Goal: Information Seeking & Learning: Learn about a topic

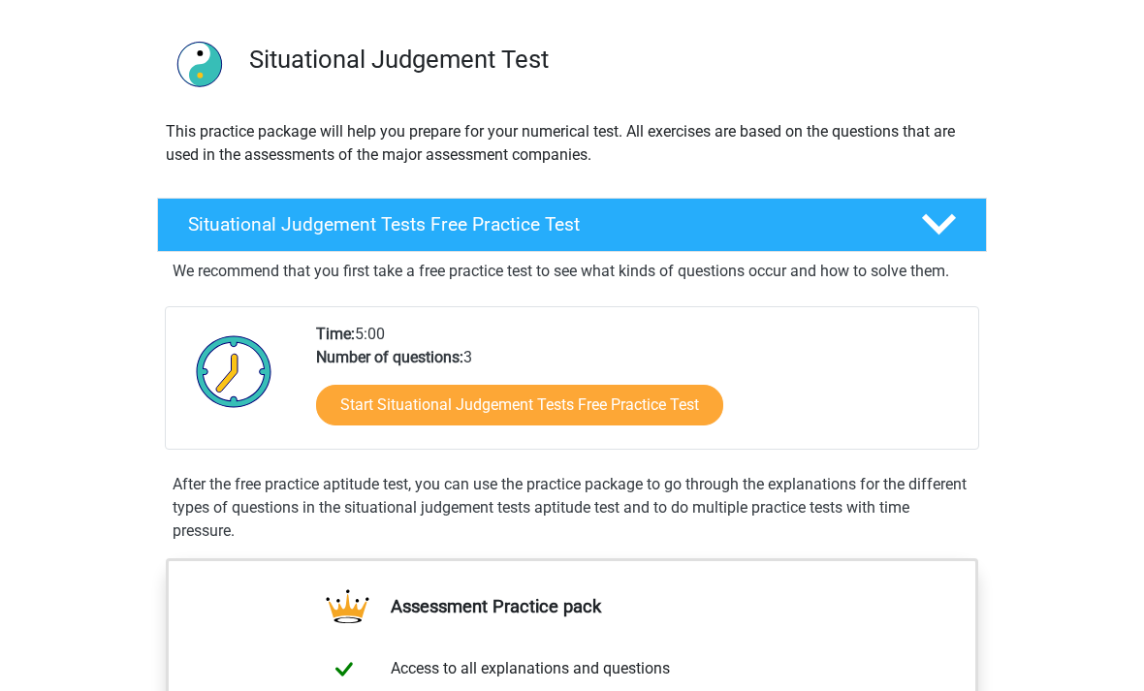
scroll to position [124, 0]
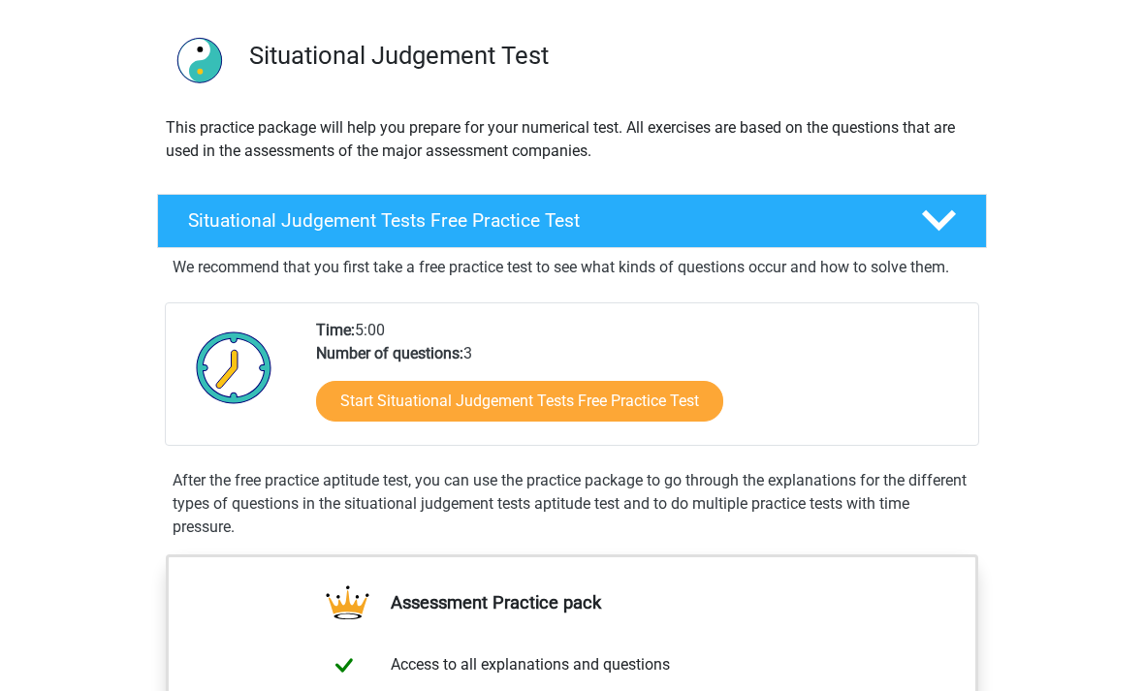
click at [687, 401] on link "Start Situational Judgement Tests Free Practice Test" at bounding box center [519, 402] width 407 height 41
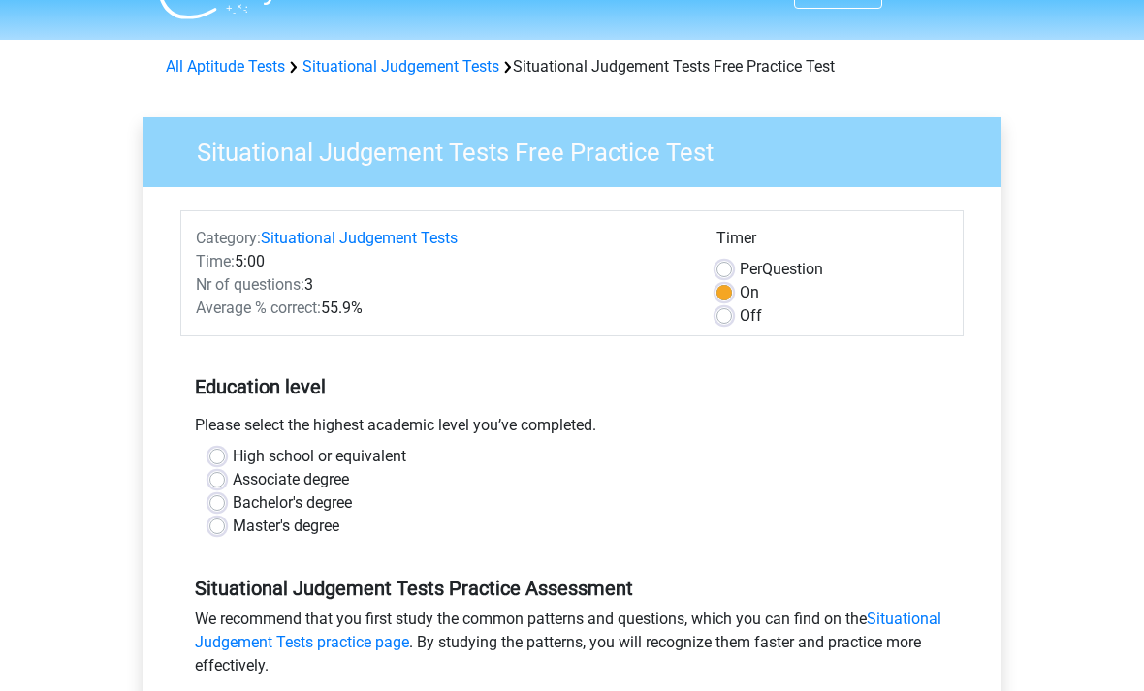
scroll to position [47, 0]
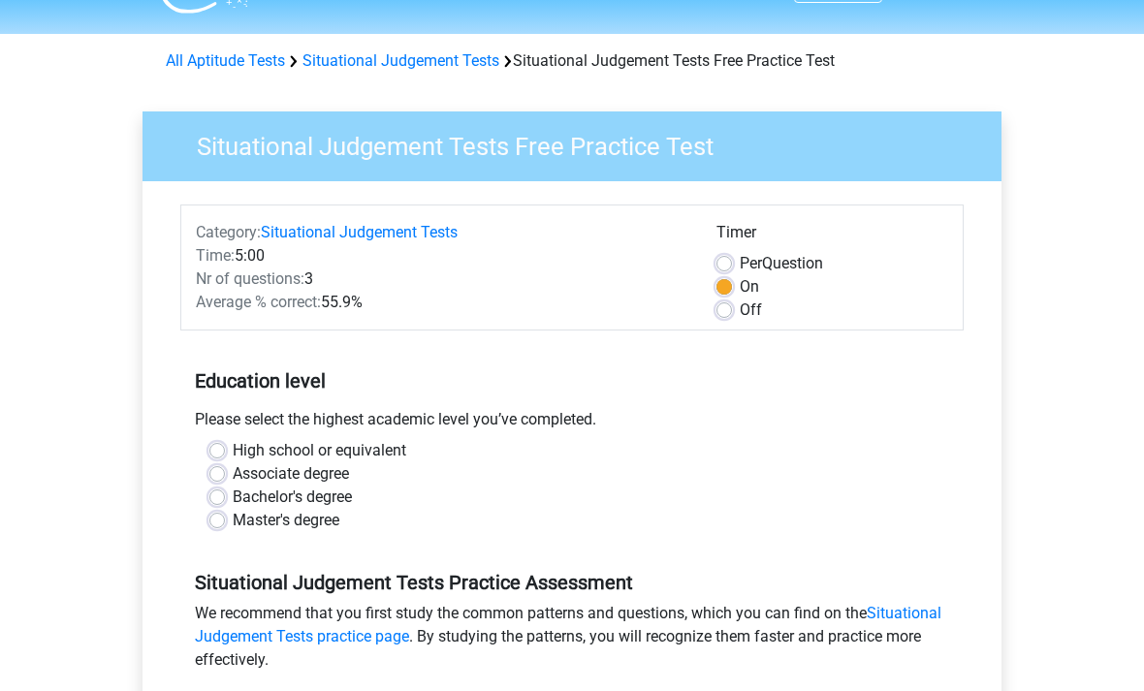
click at [228, 447] on div "High school or equivalent" at bounding box center [571, 451] width 725 height 23
click at [233, 444] on label "High school or equivalent" at bounding box center [319, 451] width 173 height 23
click at [222, 444] on input "High school or equivalent" at bounding box center [217, 449] width 16 height 19
radio input "true"
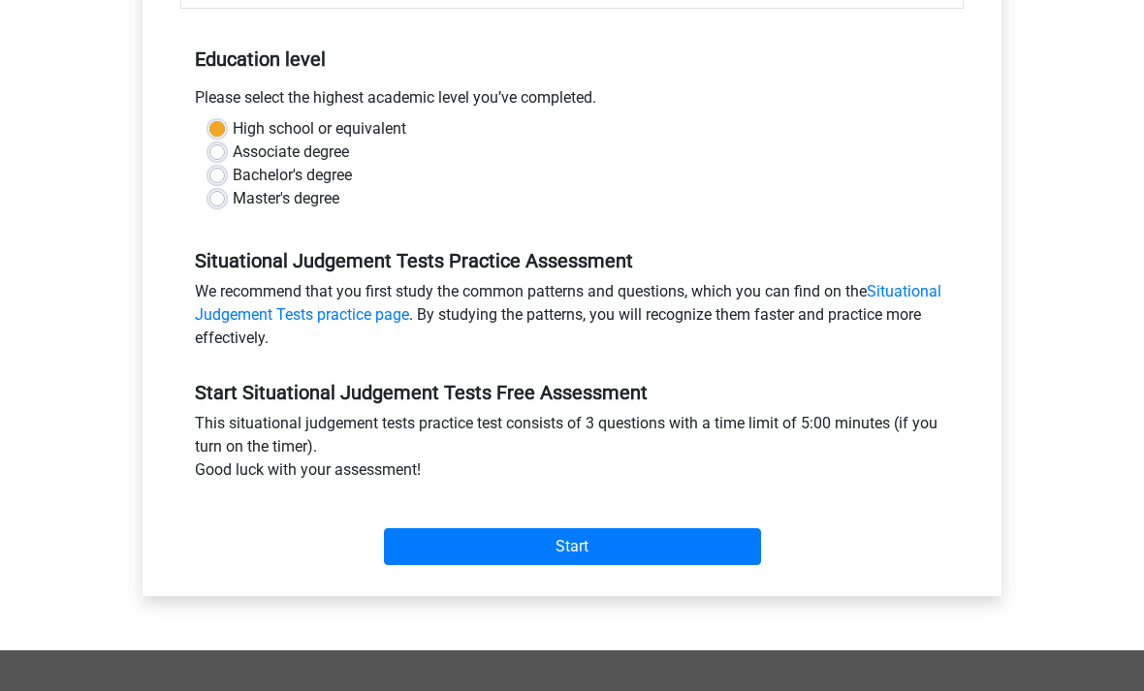
scroll to position [364, 0]
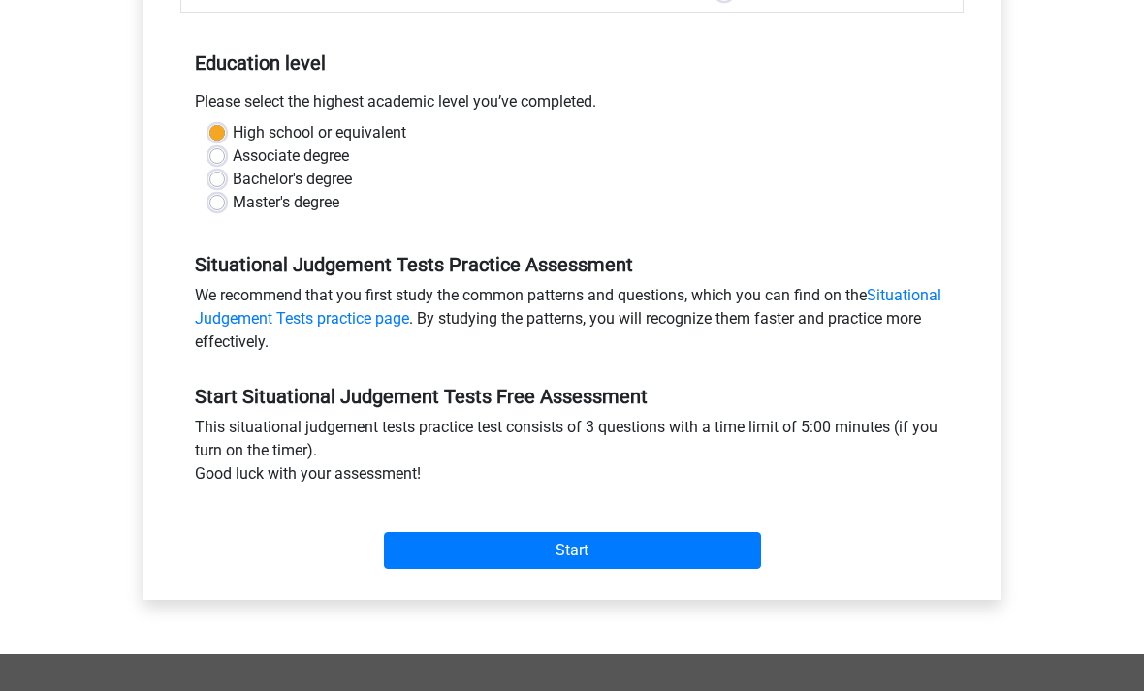
click at [655, 559] on input "Start" at bounding box center [572, 551] width 377 height 37
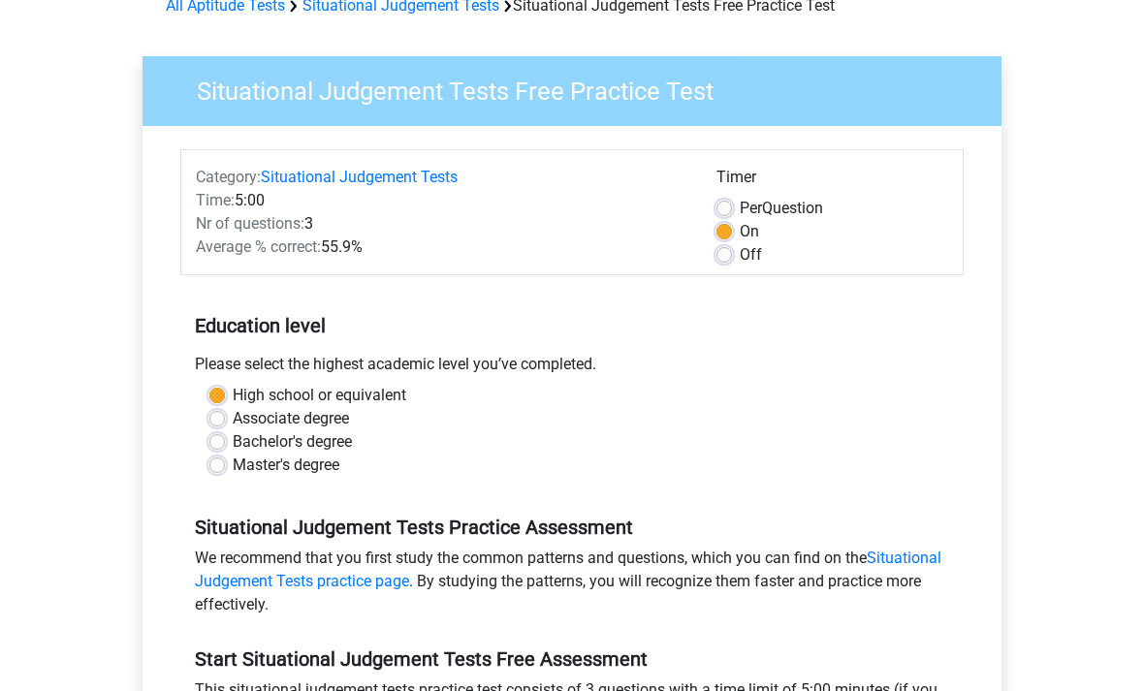
scroll to position [0, 0]
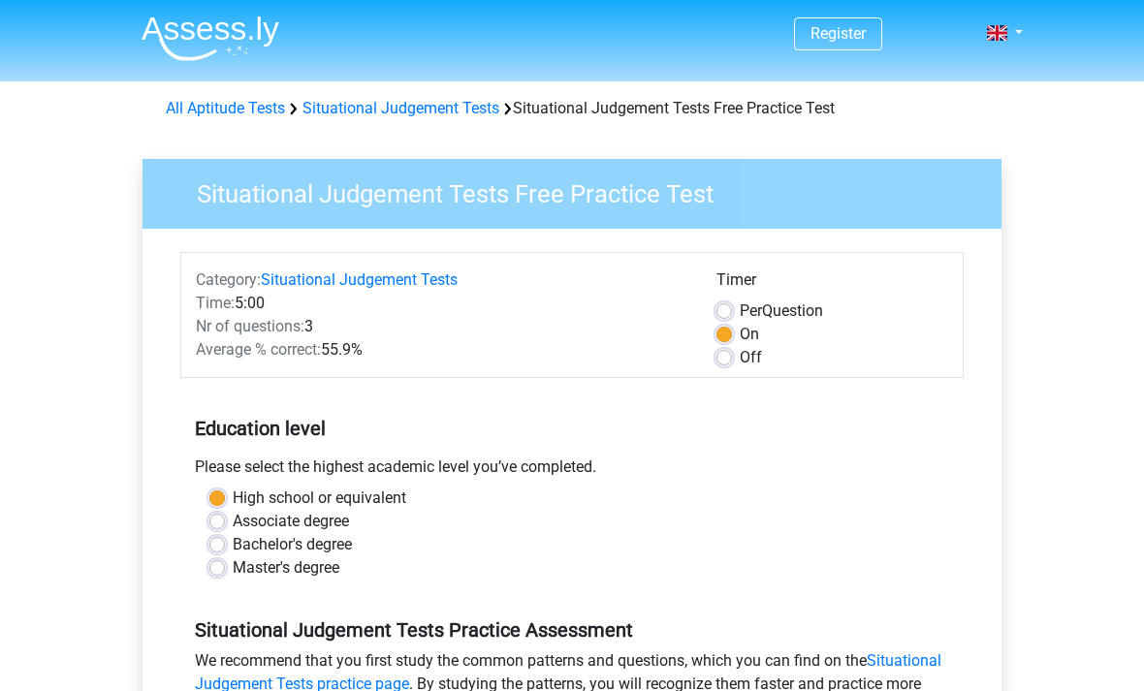
click at [739, 342] on label "On" at bounding box center [748, 334] width 19 height 23
click at [723, 342] on input "On" at bounding box center [724, 332] width 16 height 19
click at [739, 359] on label "Off" at bounding box center [750, 357] width 22 height 23
click at [728, 359] on input "Off" at bounding box center [724, 355] width 16 height 19
radio input "true"
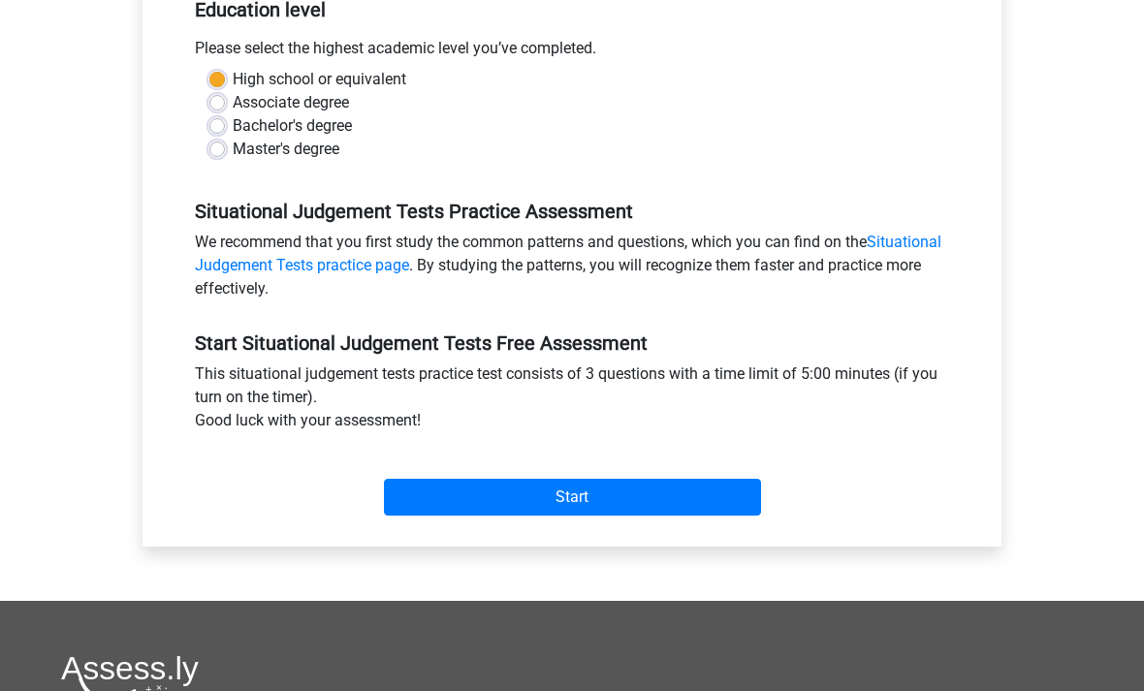
scroll to position [569, 0]
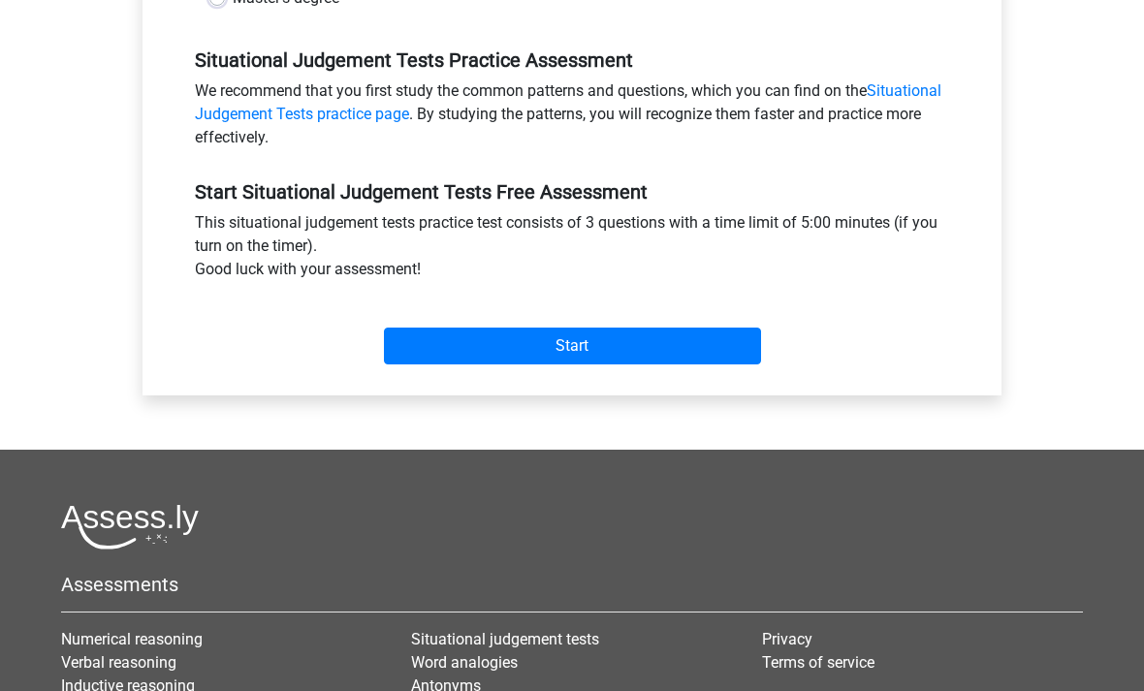
click at [687, 341] on input "Start" at bounding box center [572, 347] width 377 height 37
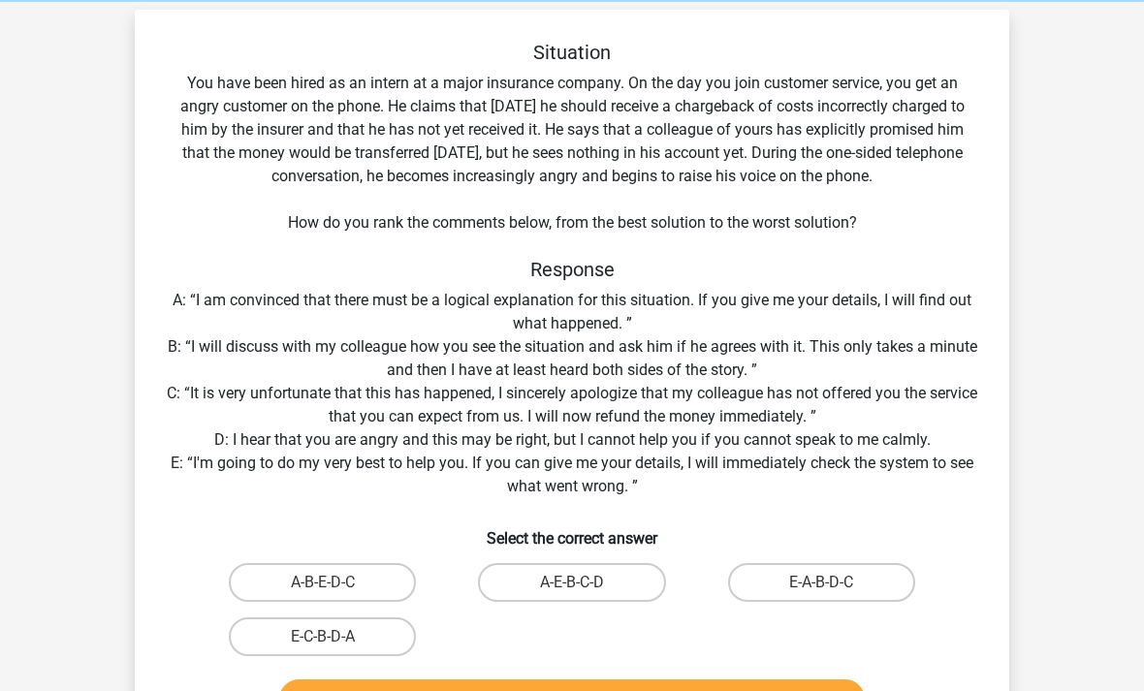
scroll to position [80, 0]
click at [864, 582] on label "E-A-B-D-C" at bounding box center [821, 581] width 187 height 39
click at [833, 582] on input "E-A-B-D-C" at bounding box center [827, 587] width 13 height 13
radio input "true"
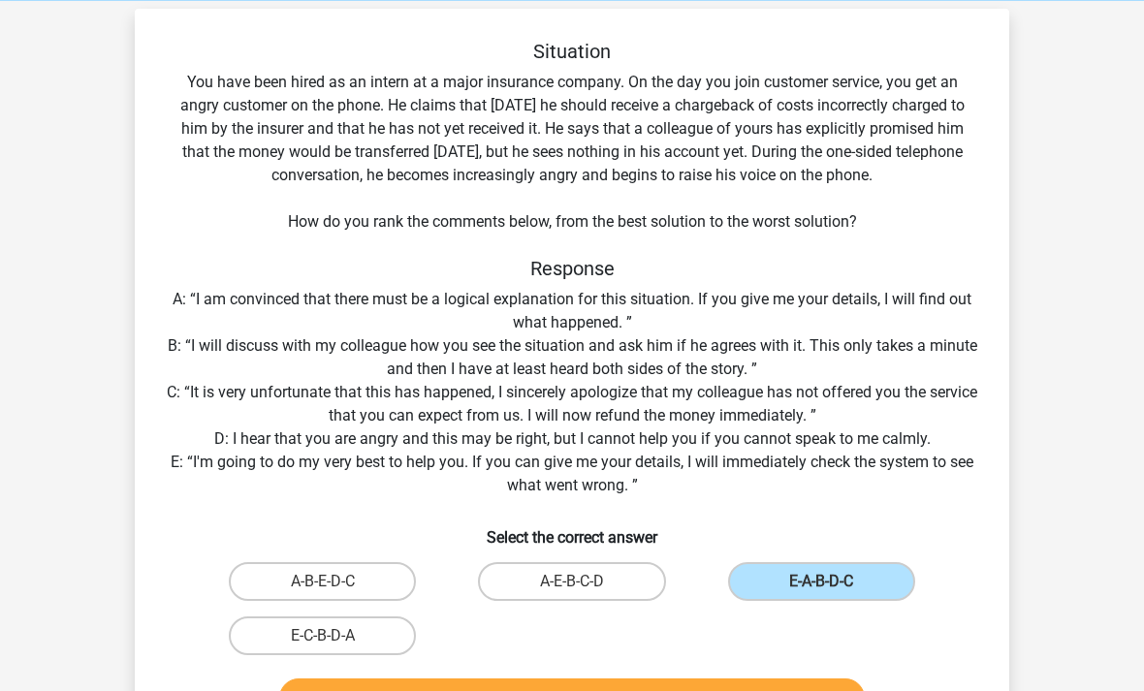
click at [753, 690] on button "Check" at bounding box center [572, 698] width 586 height 41
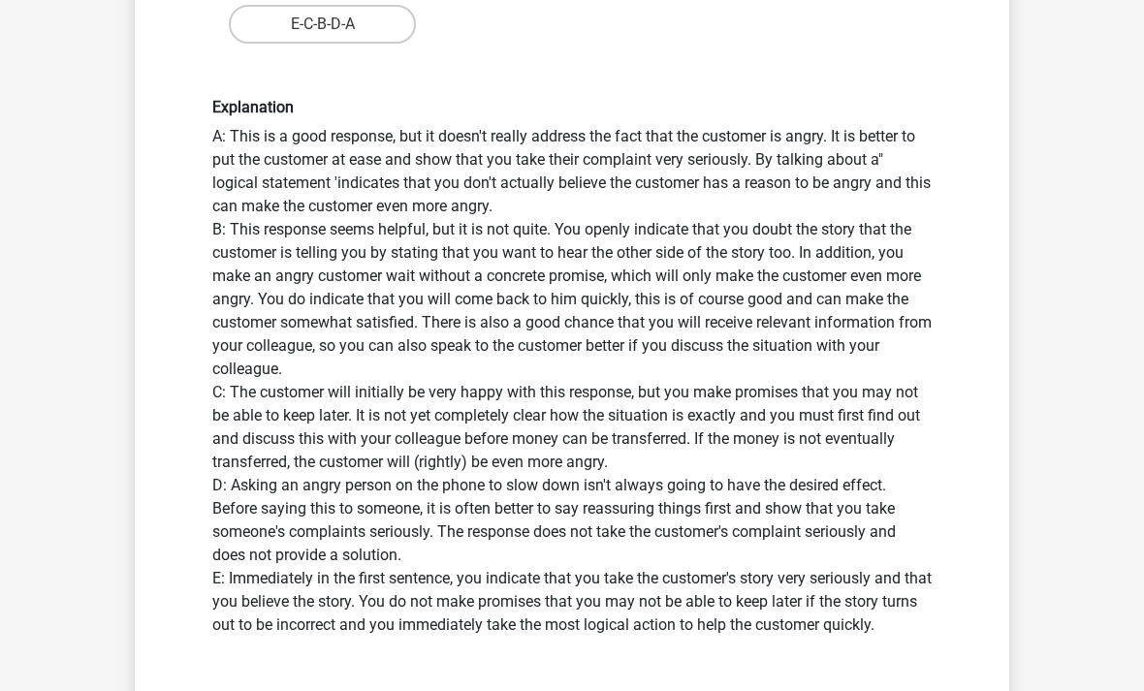
scroll to position [704, 0]
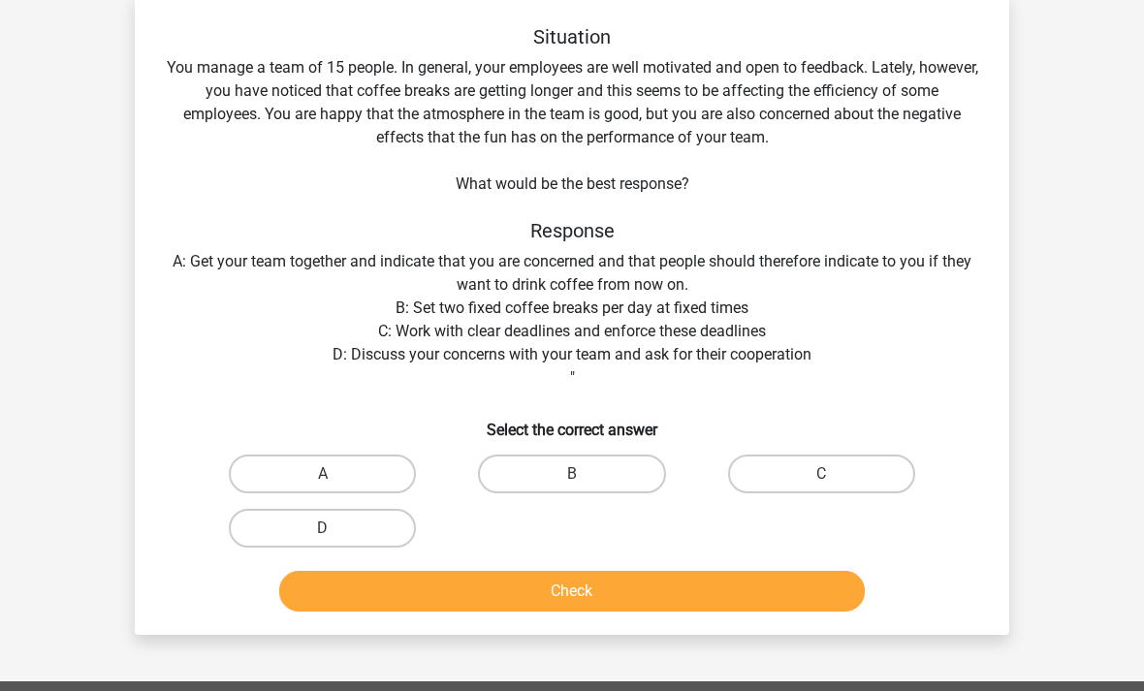
scroll to position [47, 0]
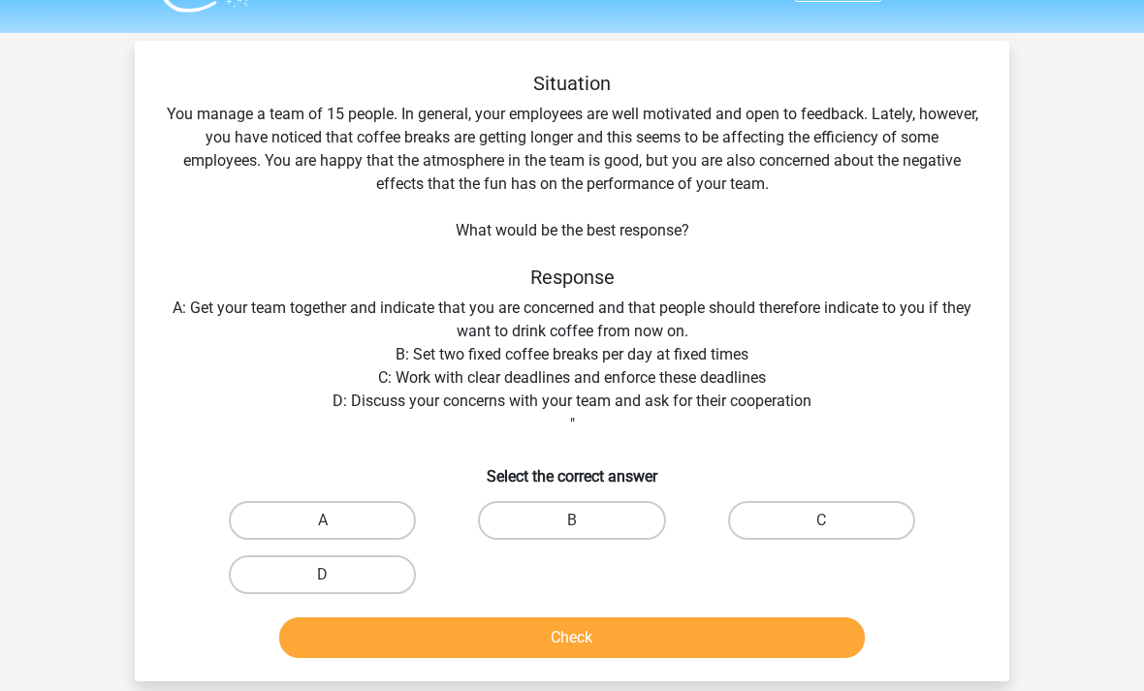
click at [230, 110] on div "Situation You manage a team of 15 people. In general, your employees are well m…" at bounding box center [571, 370] width 859 height 594
click at [225, 110] on div "Situation You manage a team of 15 people. In general, your employees are well m…" at bounding box center [571, 370] width 859 height 594
click at [298, 574] on label "D" at bounding box center [322, 575] width 187 height 39
click at [323, 576] on input "D" at bounding box center [329, 582] width 13 height 13
radio input "true"
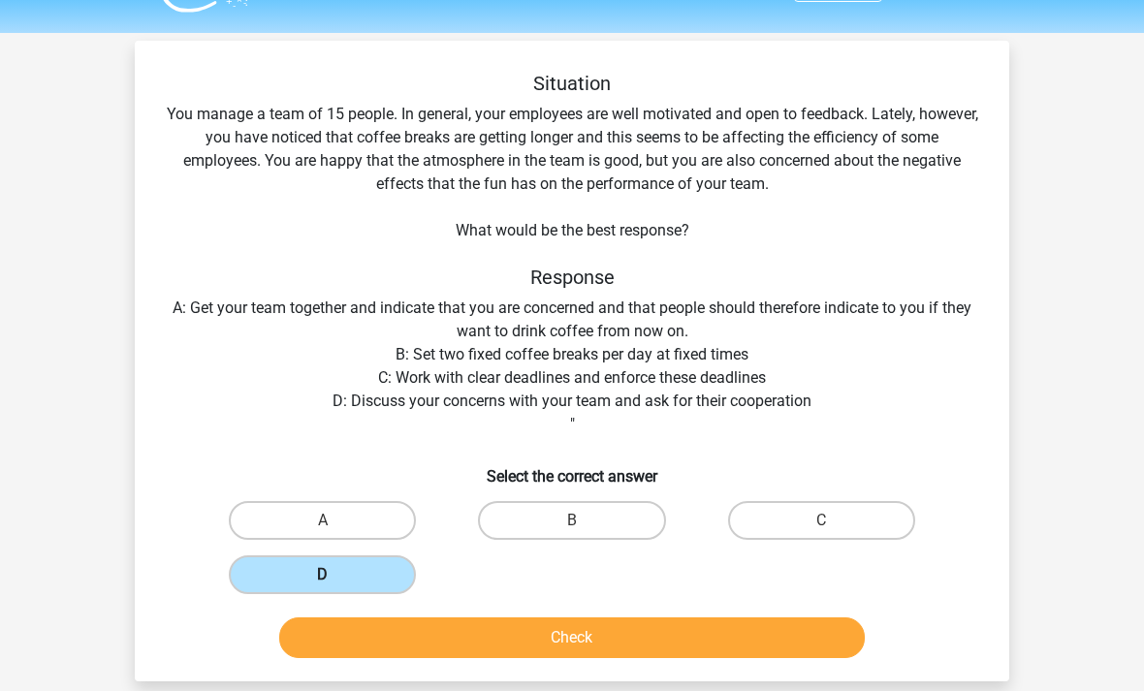
scroll to position [48, 0]
click at [585, 514] on label "B" at bounding box center [571, 520] width 187 height 39
click at [584, 520] on input "B" at bounding box center [578, 526] width 13 height 13
radio input "true"
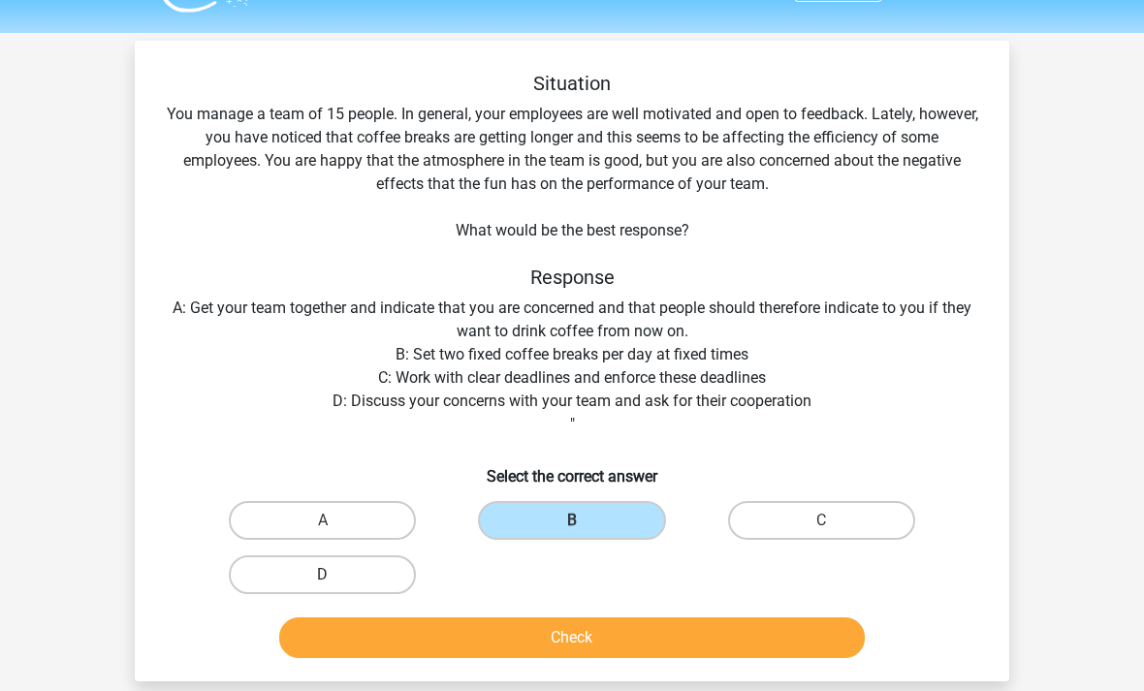
click at [392, 585] on label "D" at bounding box center [322, 574] width 187 height 39
click at [335, 585] on input "D" at bounding box center [329, 581] width 13 height 13
radio input "true"
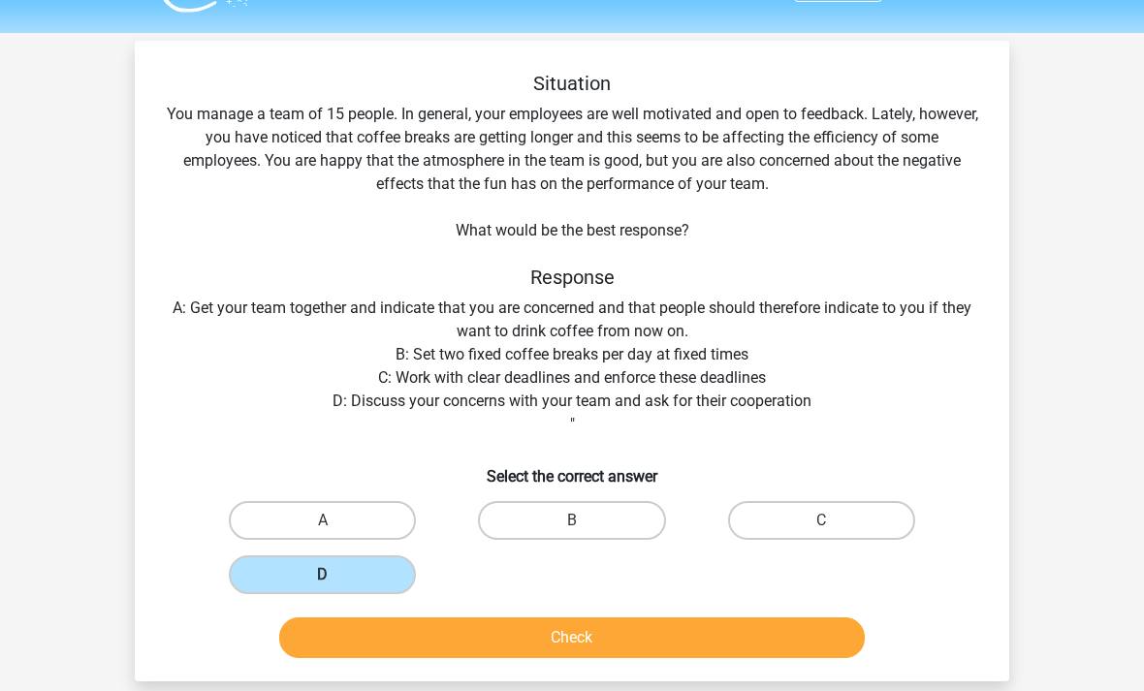
click at [506, 645] on button "Check" at bounding box center [572, 637] width 586 height 41
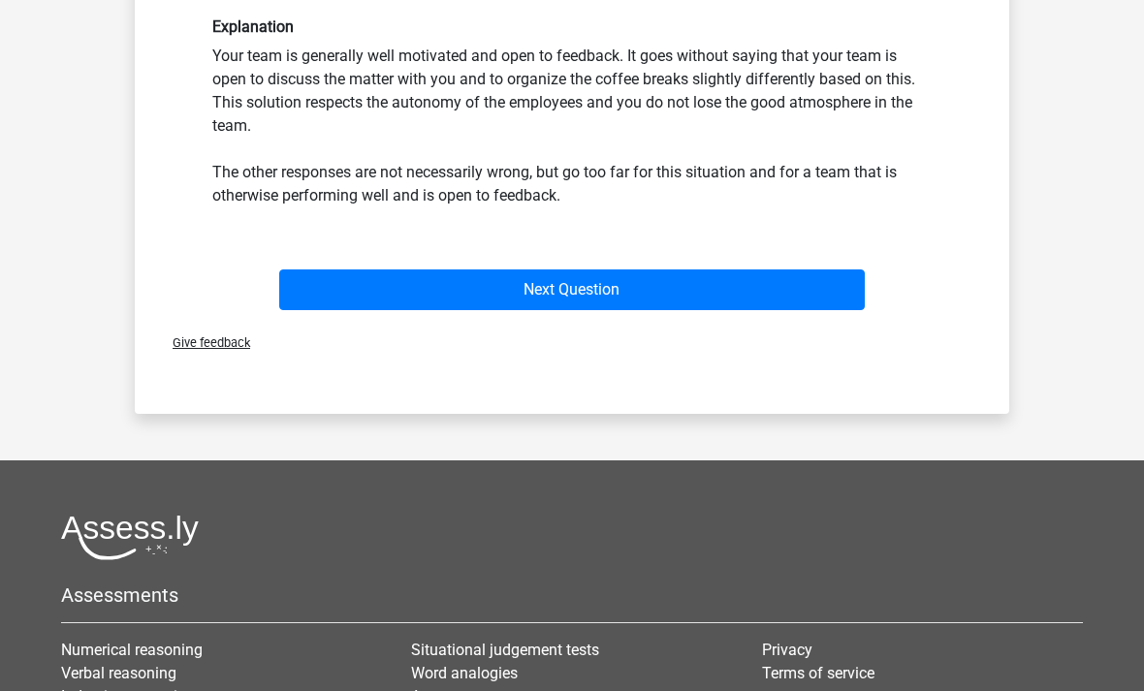
scroll to position [596, 0]
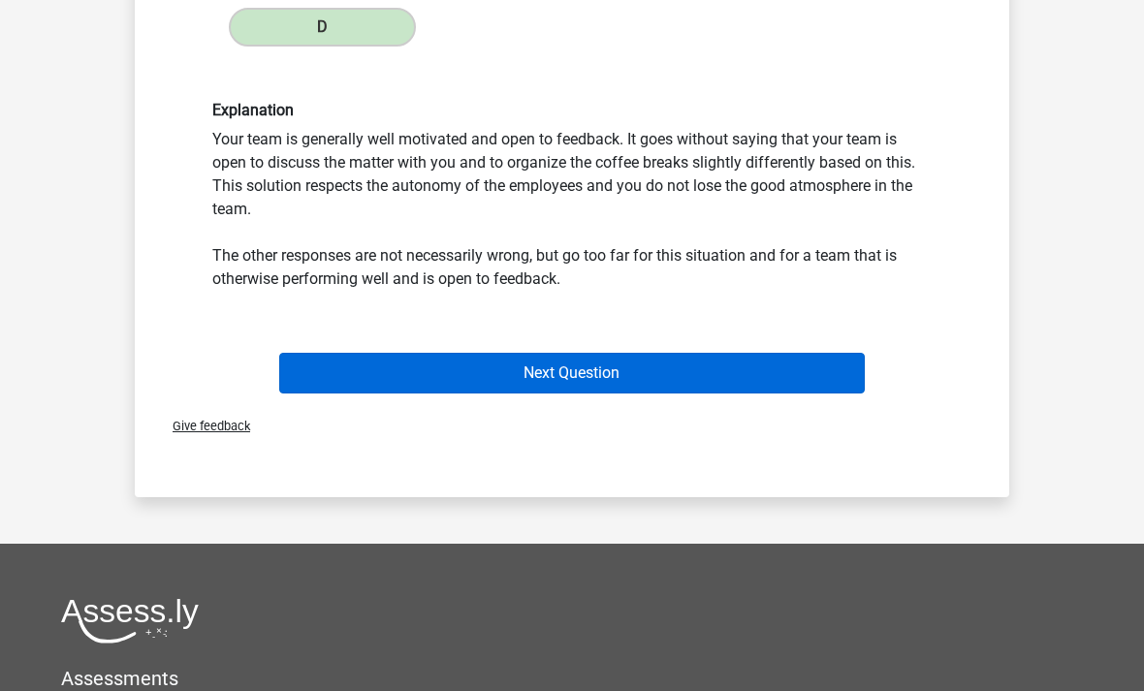
click at [684, 357] on button "Next Question" at bounding box center [572, 373] width 586 height 41
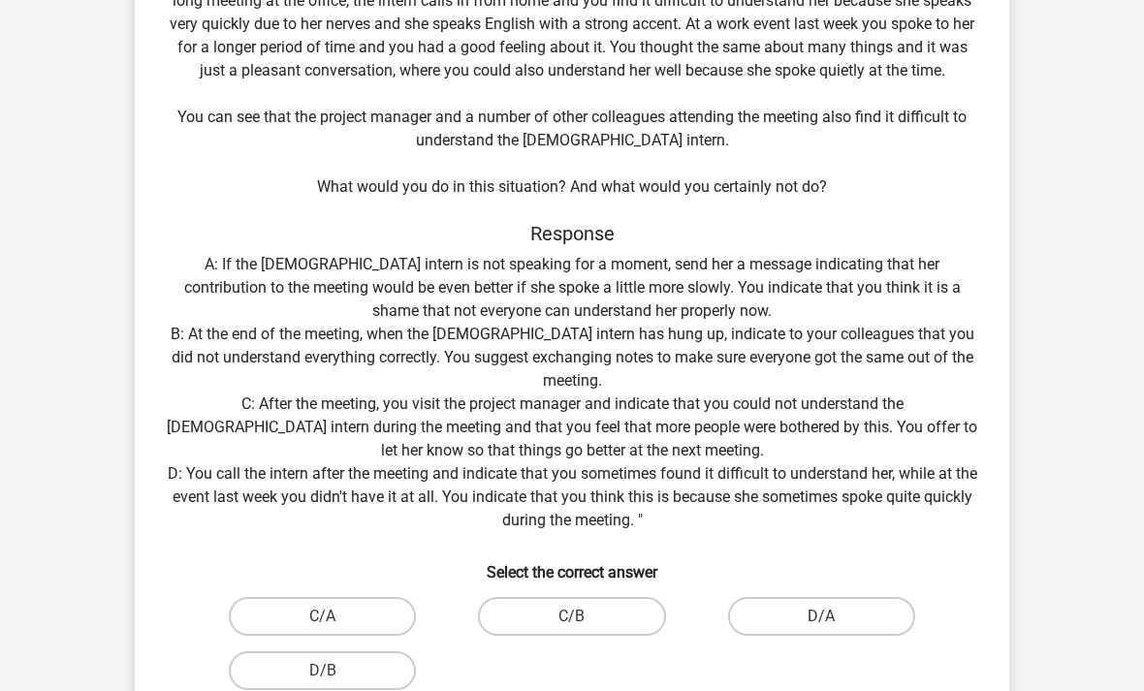
scroll to position [185, 0]
click at [579, 625] on input "C/B" at bounding box center [578, 622] width 13 height 13
radio input "true"
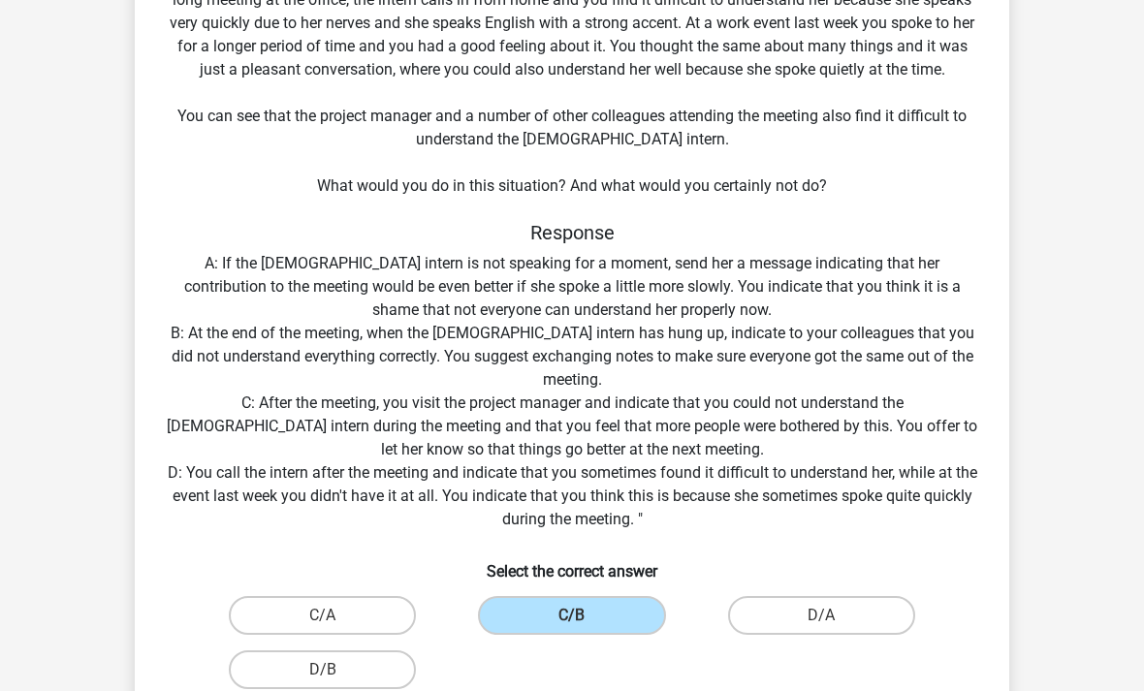
scroll to position [186, 0]
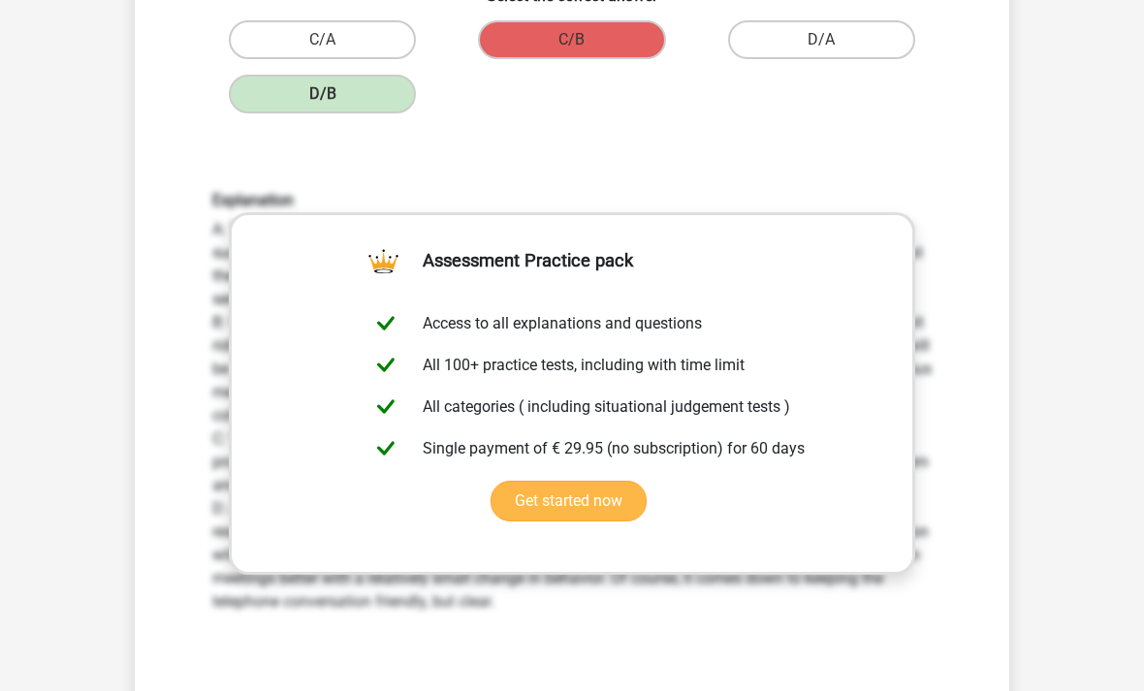
scroll to position [725, 0]
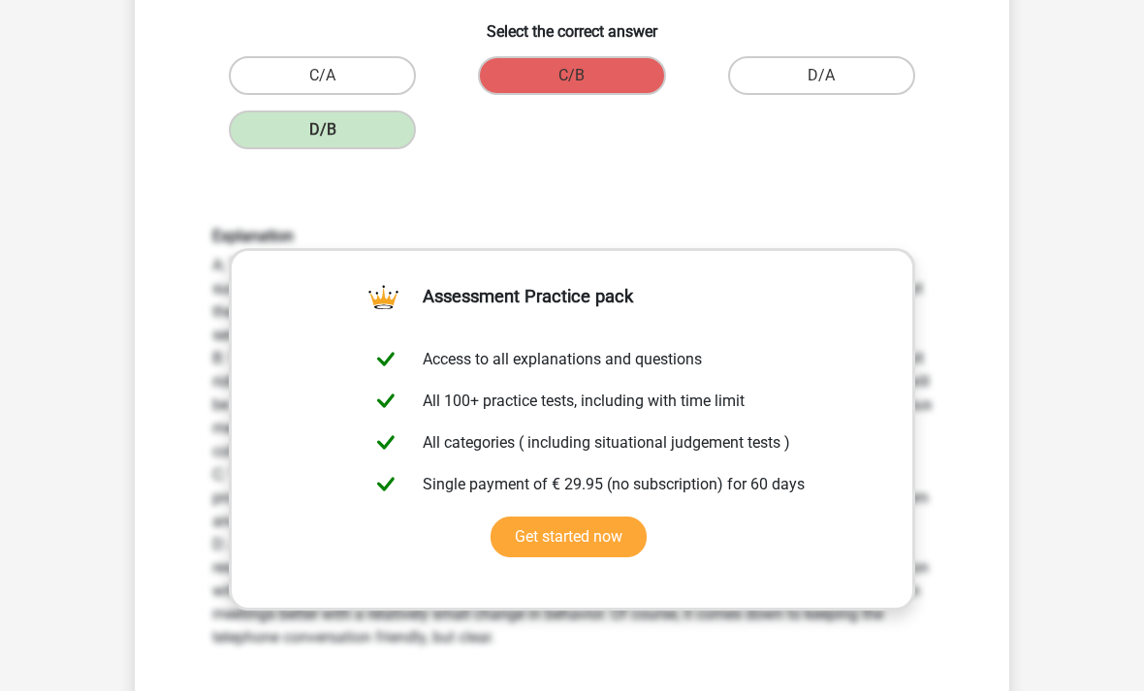
click at [838, 613] on div "Explanation A: This response may come from the best of intentions, but may not …" at bounding box center [572, 439] width 748 height 422
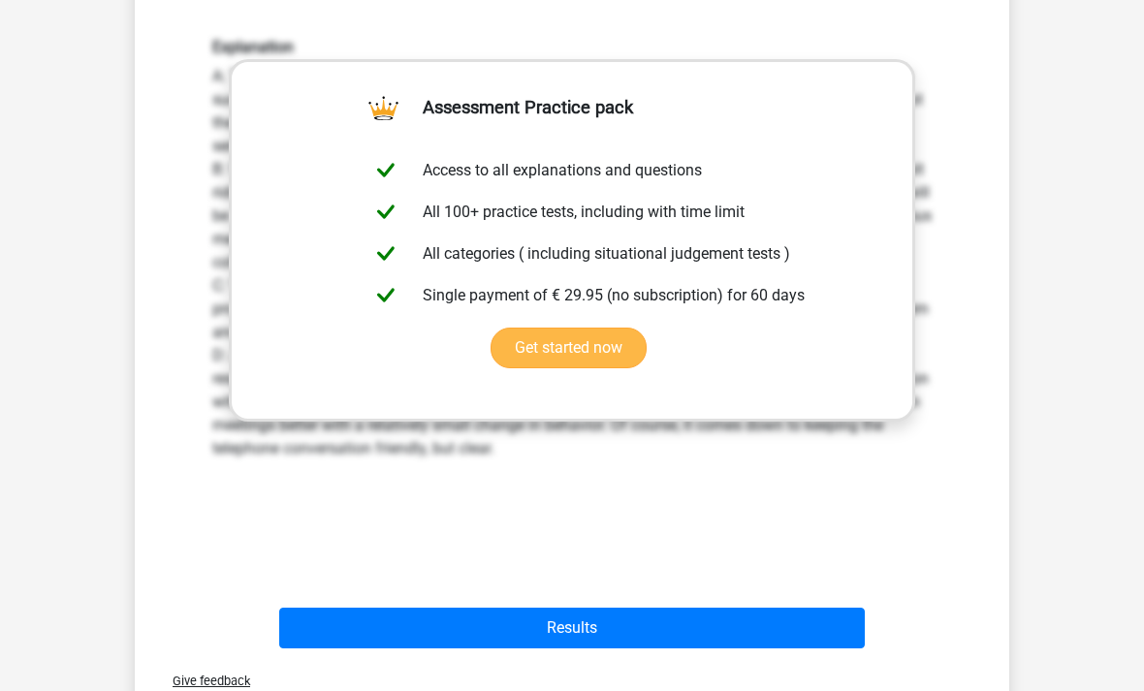
scroll to position [922, 0]
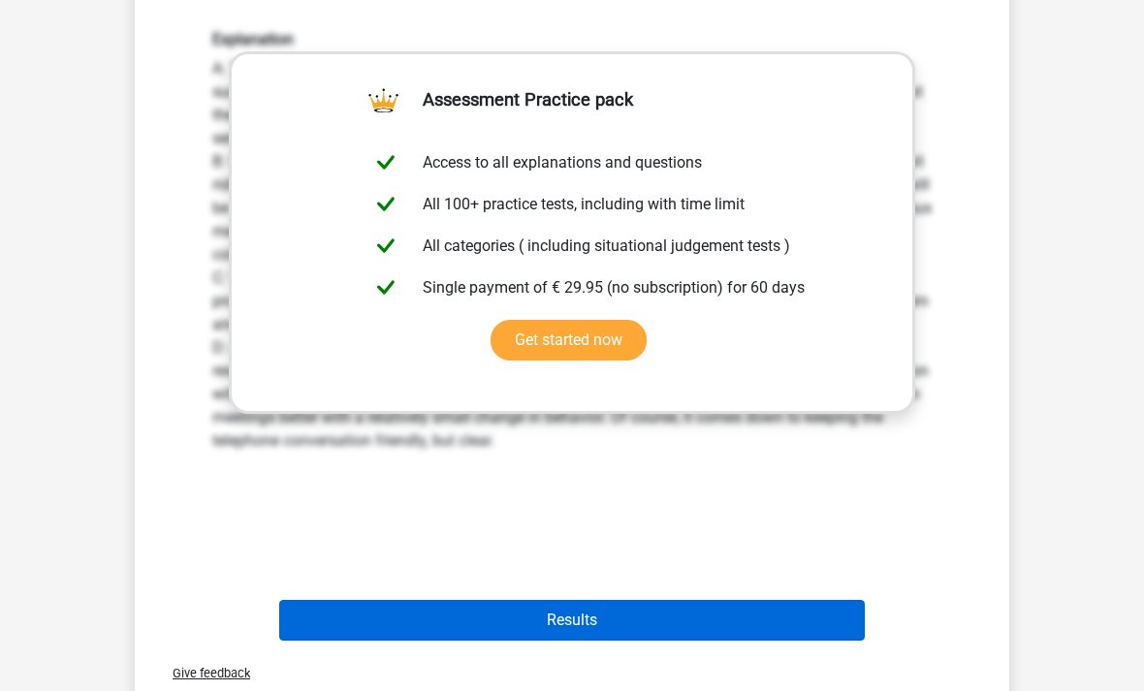
click at [714, 607] on button "Results" at bounding box center [572, 621] width 586 height 41
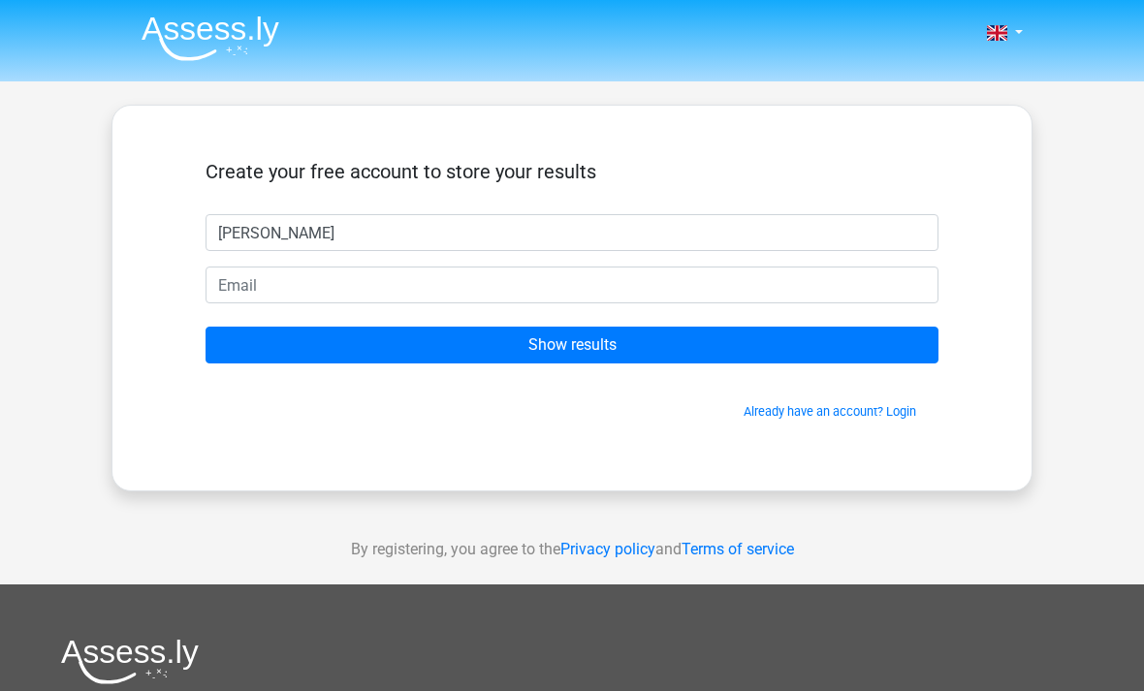
type input "[PERSON_NAME]"
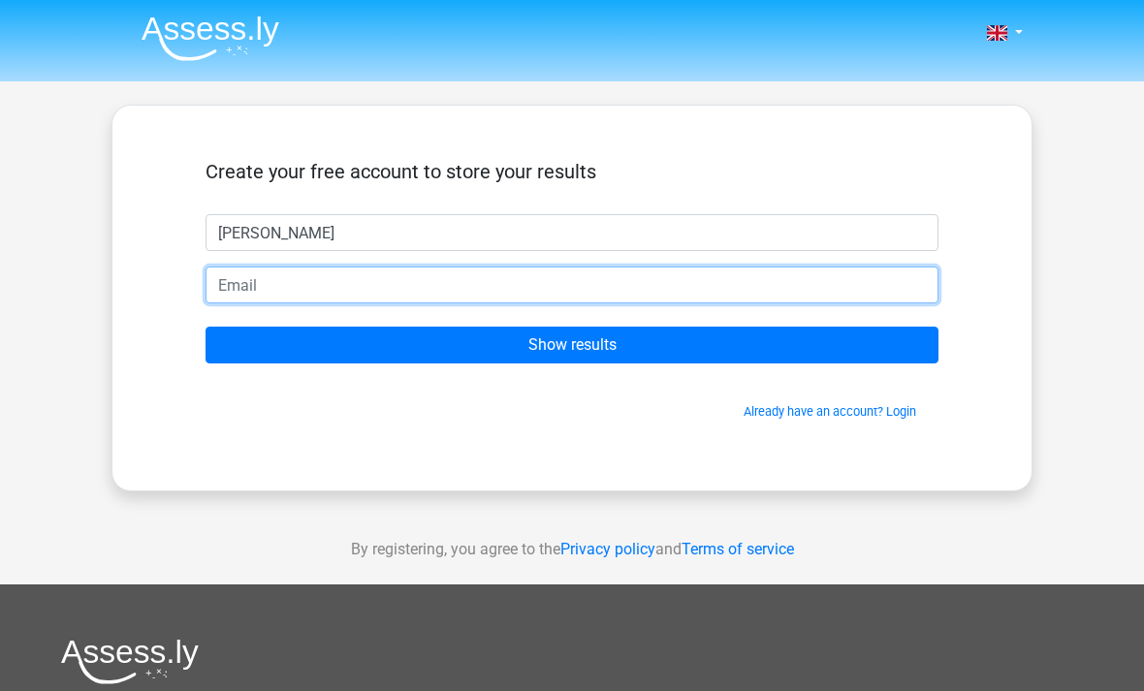
click at [751, 288] on input "email" at bounding box center [571, 285] width 733 height 37
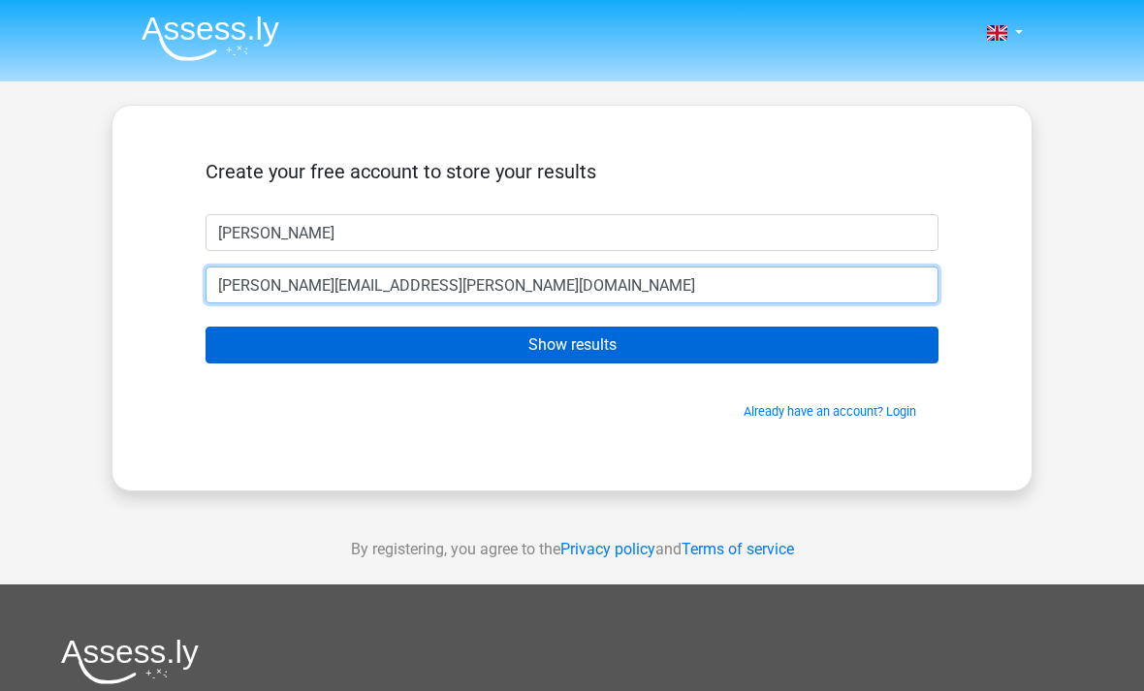
type input "[PERSON_NAME][EMAIL_ADDRESS][PERSON_NAME][DOMAIN_NAME]"
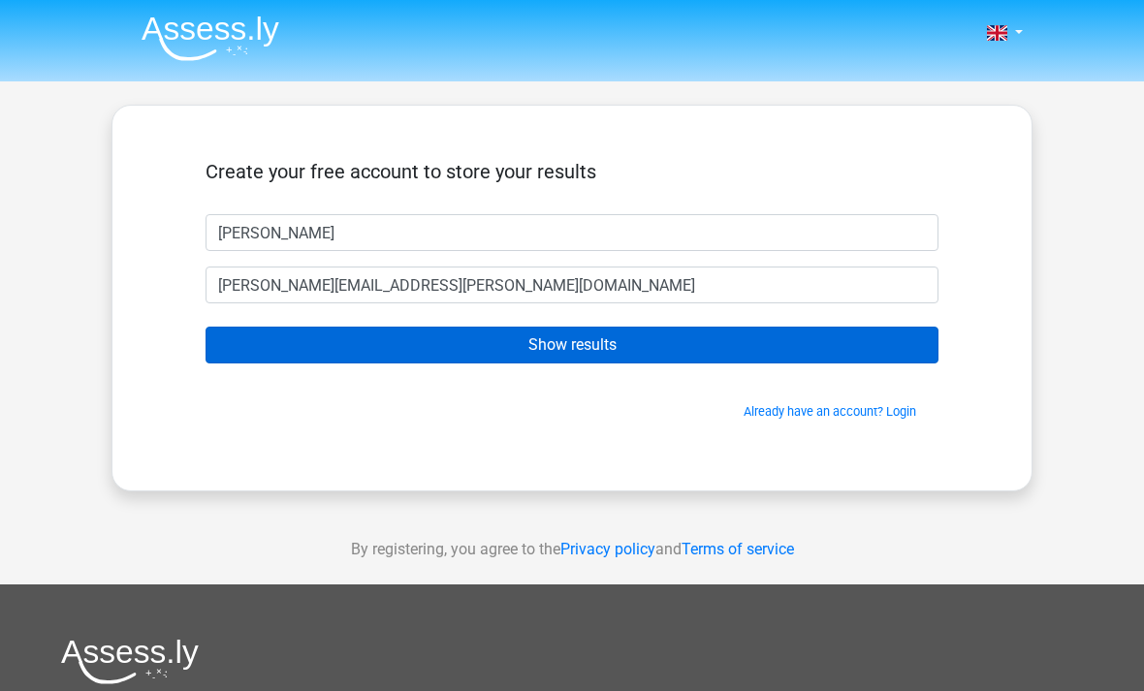
click at [894, 358] on input "Show results" at bounding box center [571, 345] width 733 height 37
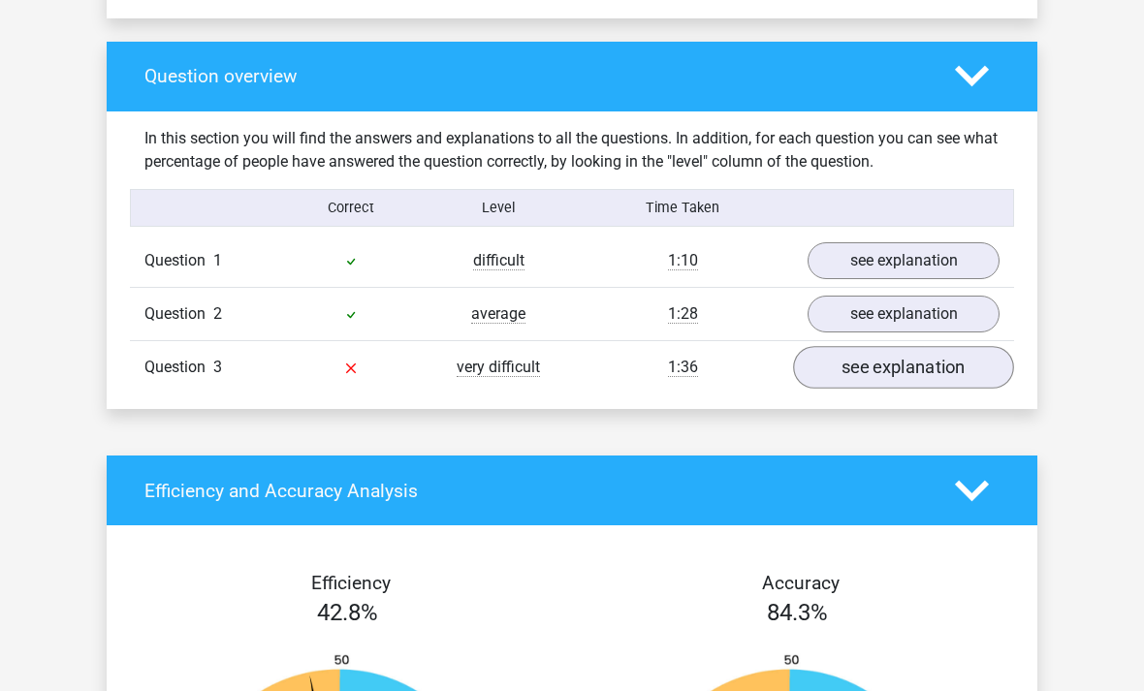
scroll to position [1364, 0]
click at [479, 420] on div "Go premium [PERSON_NAME] [PERSON_NAME][EMAIL_ADDRESS][PERSON_NAME][DOMAIN_NAME]" at bounding box center [572, 545] width 1144 height 3818
click at [852, 371] on link "see explanation" at bounding box center [903, 368] width 221 height 43
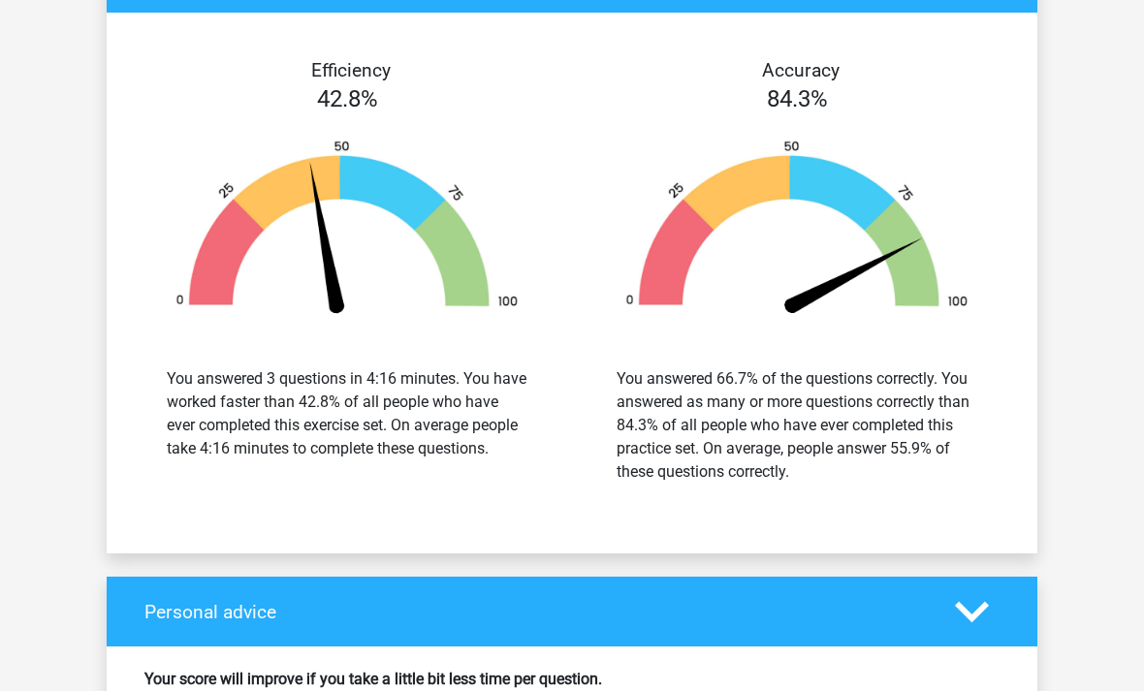
scroll to position [3392, 0]
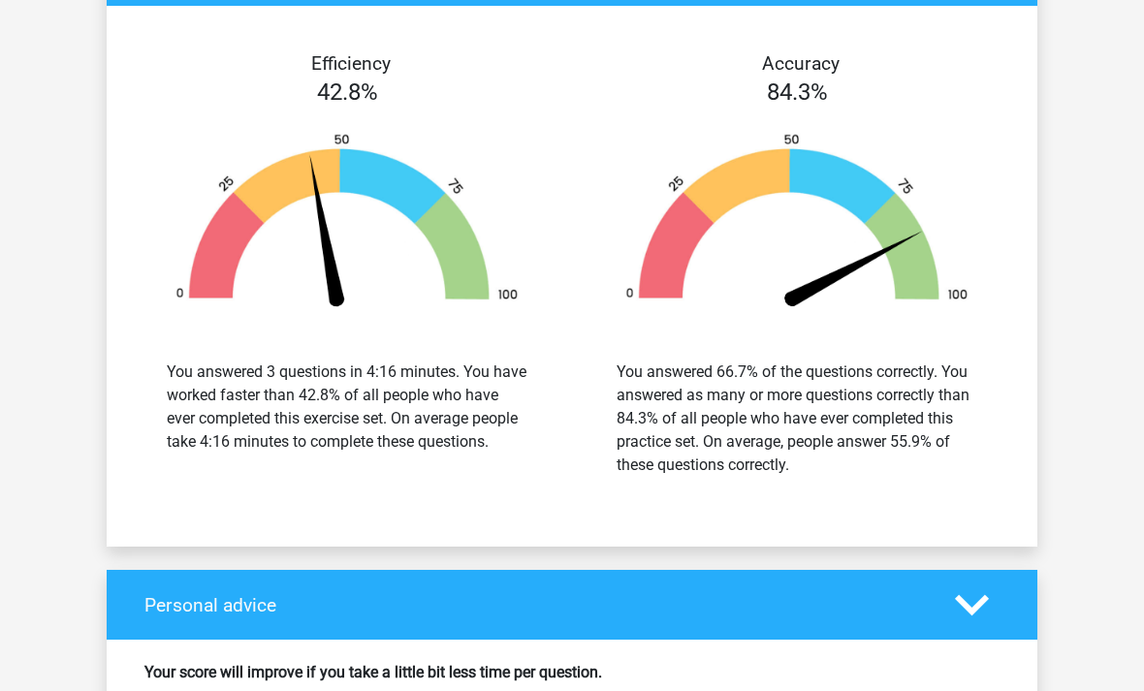
click at [259, 486] on div "Efficiency 42.8% You answered 3 questions in 4:16 minutes. You have worked fast…" at bounding box center [572, 276] width 930 height 494
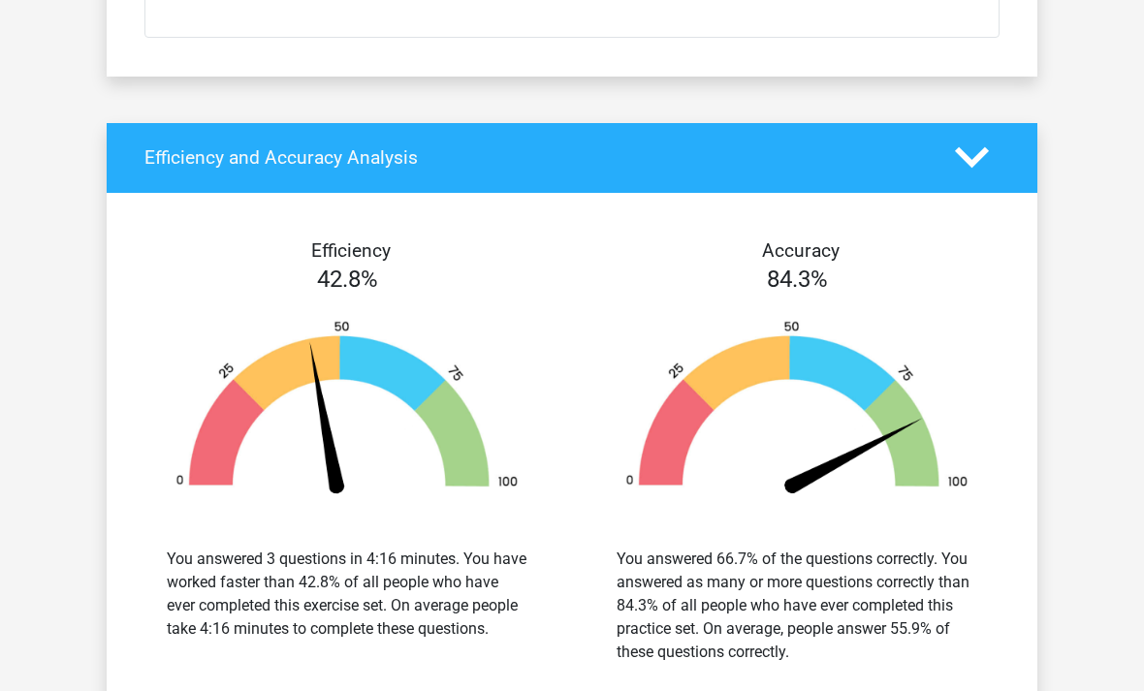
scroll to position [3205, 0]
